Goal: Information Seeking & Learning: Learn about a topic

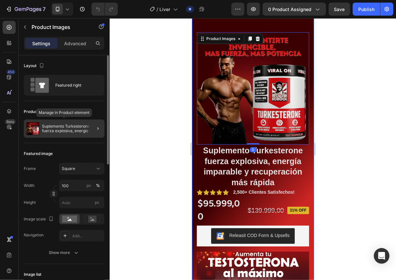
click at [75, 126] on p "Suplemento Turkesterone fuerza explosiva, energía imparable y recuperación más …" at bounding box center [72, 128] width 60 height 9
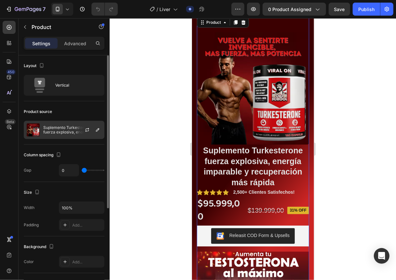
click at [76, 130] on div at bounding box center [89, 130] width 29 height 18
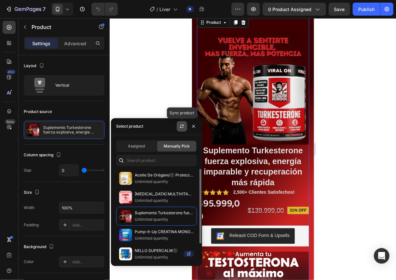
drag, startPoint x: 179, startPoint y: 124, endPoint x: 174, endPoint y: 122, distance: 4.8
click at [178, 124] on button "button" at bounding box center [182, 126] width 10 height 10
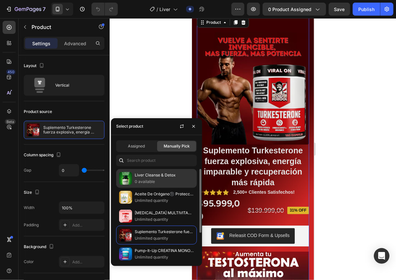
click at [149, 184] on p "0 available" at bounding box center [164, 181] width 59 height 7
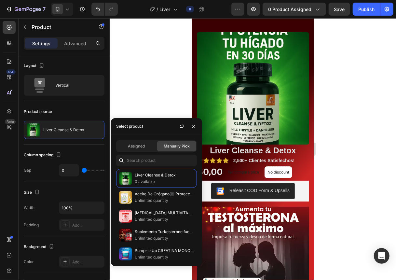
click at [146, 98] on div at bounding box center [253, 148] width 286 height 261
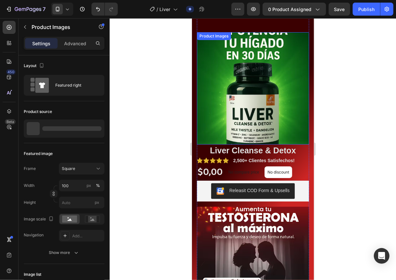
click at [250, 118] on img at bounding box center [252, 88] width 112 height 112
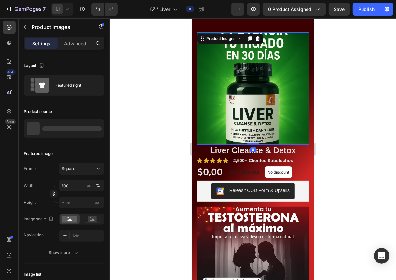
click at [250, 118] on img at bounding box center [252, 88] width 112 height 112
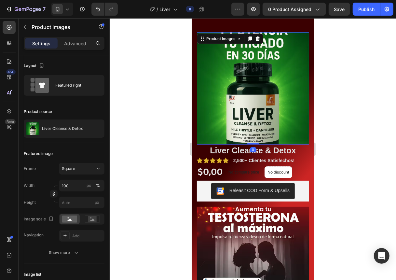
click at [250, 118] on img at bounding box center [252, 88] width 112 height 112
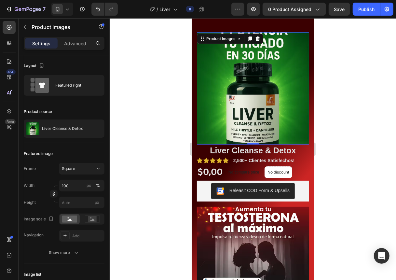
click at [250, 118] on img at bounding box center [252, 88] width 112 height 112
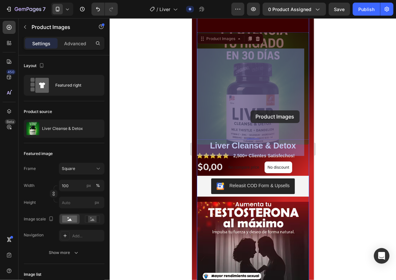
drag, startPoint x: 250, startPoint y: 118, endPoint x: 250, endPoint y: 110, distance: 8.1
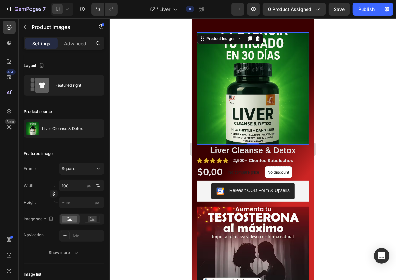
click at [250, 110] on img at bounding box center [252, 88] width 112 height 112
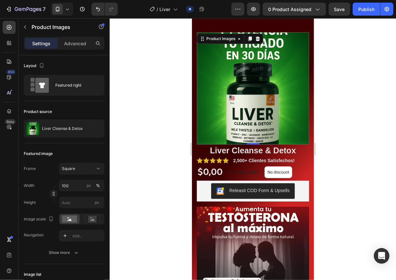
click at [250, 110] on img at bounding box center [252, 88] width 112 height 112
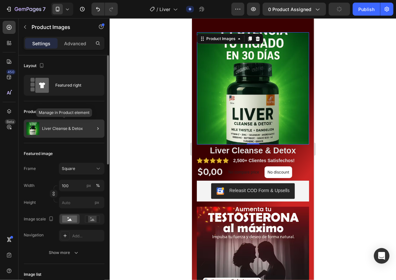
click at [48, 126] on div "Liver Cleanse & Detox" at bounding box center [64, 128] width 81 height 18
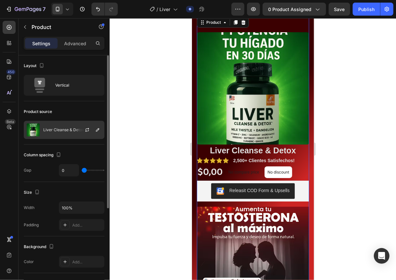
click at [76, 127] on div at bounding box center [89, 130] width 29 height 18
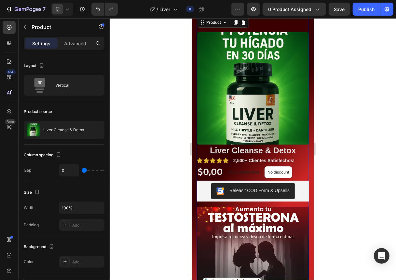
click at [133, 108] on div at bounding box center [253, 148] width 286 height 261
